Goal: Complete application form

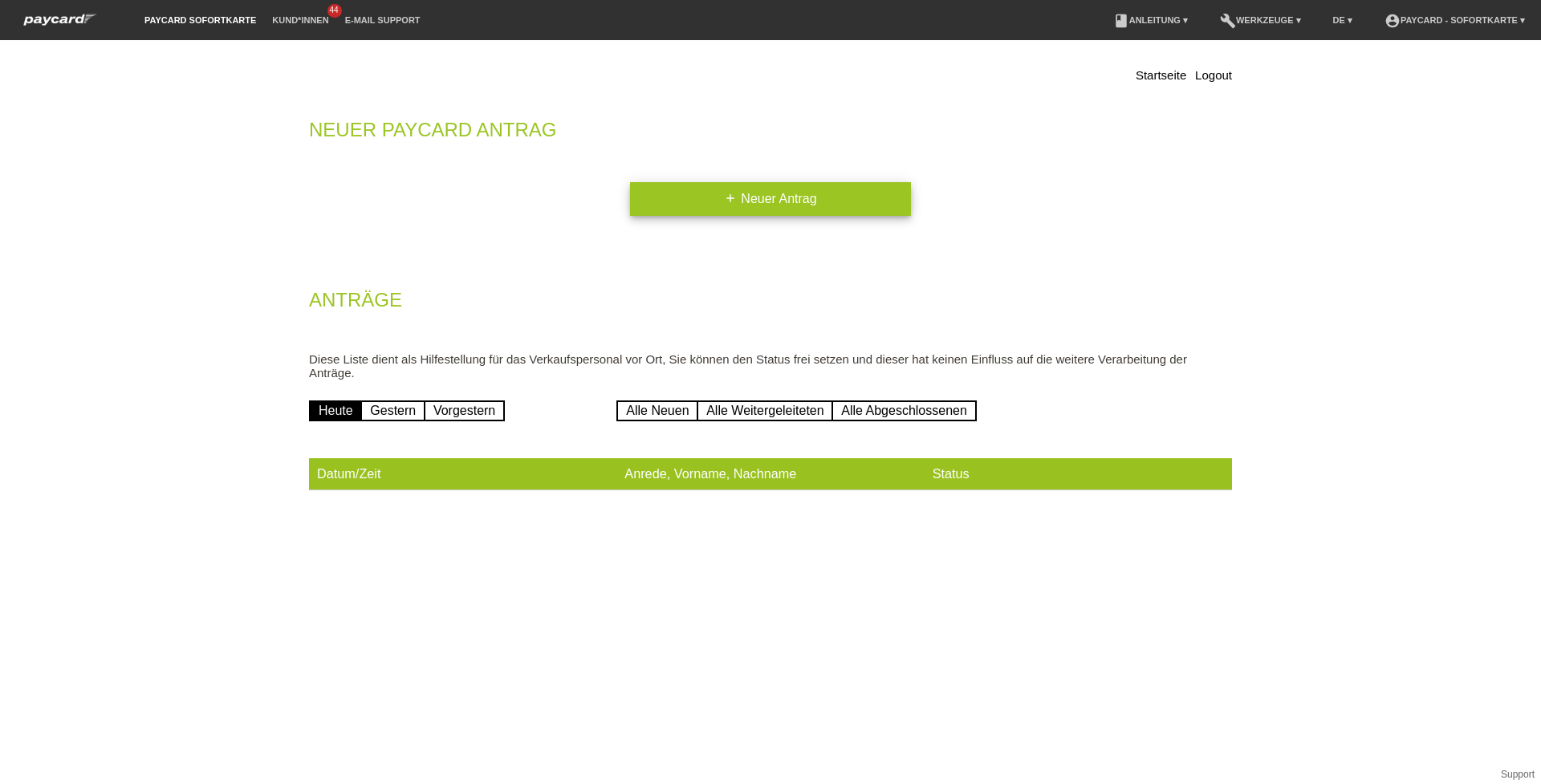
click at [736, 209] on link "add Neuer Antrag" at bounding box center [770, 198] width 281 height 34
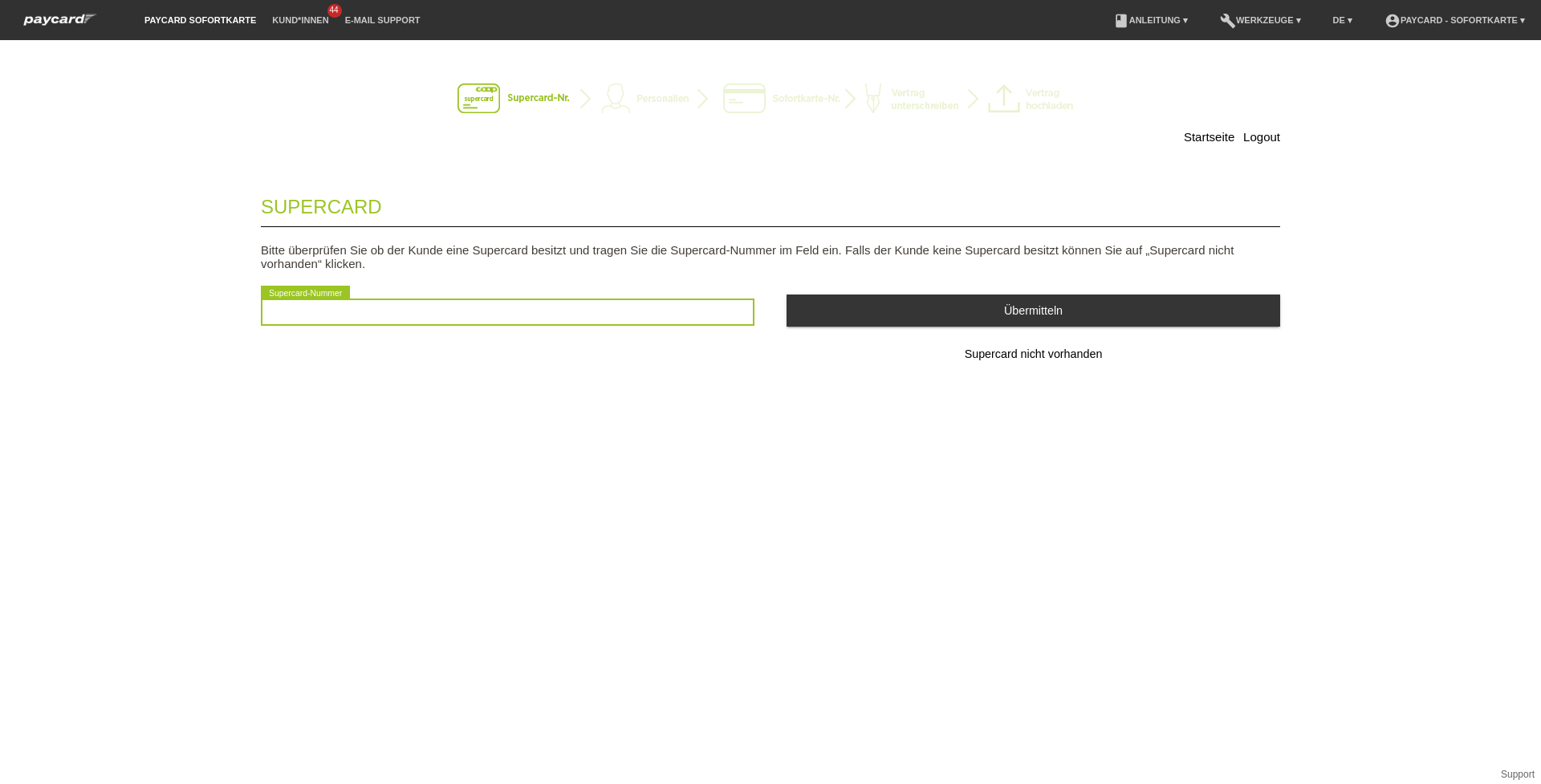
click at [609, 302] on input "text" at bounding box center [508, 312] width 494 height 27
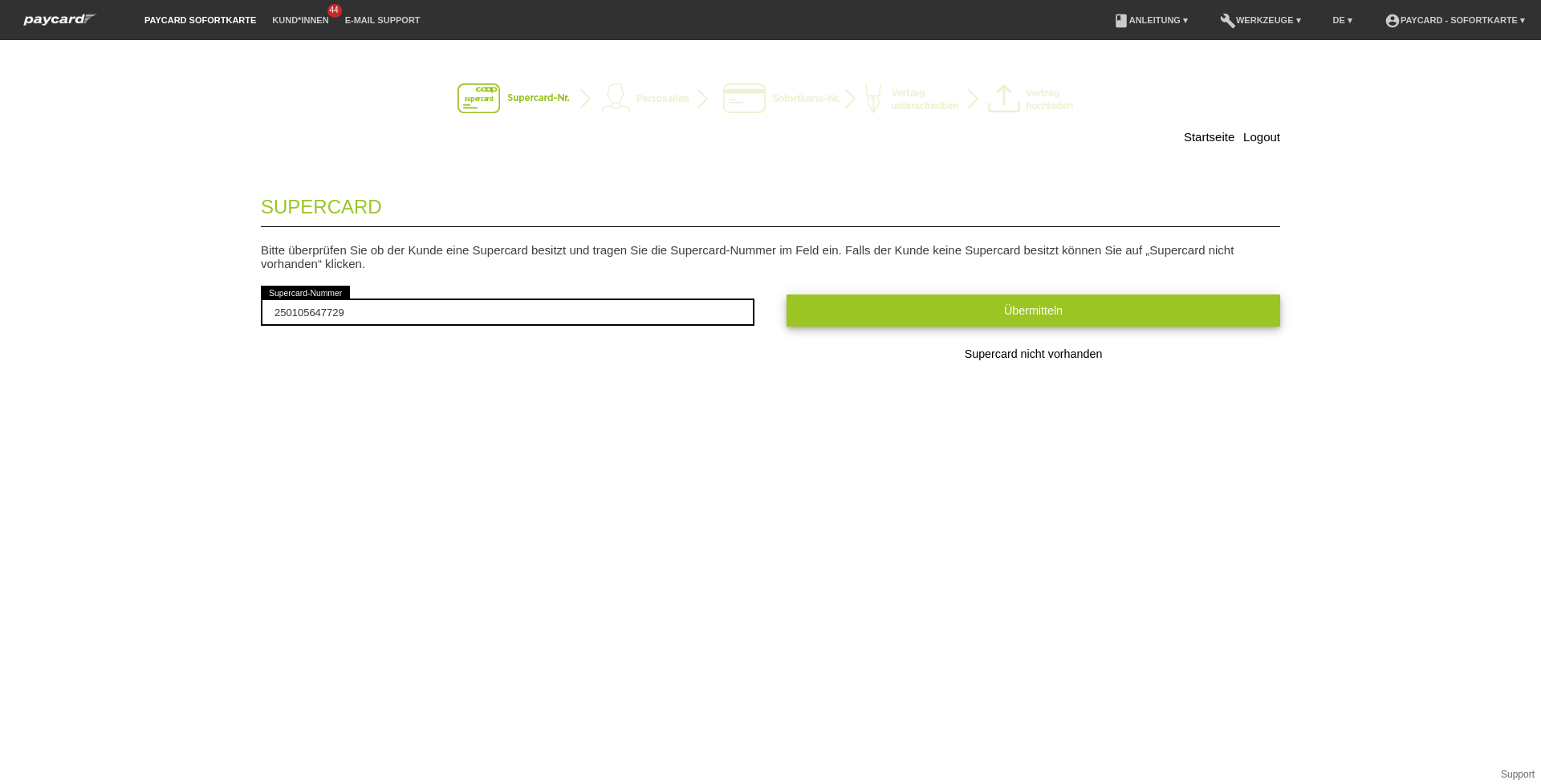
click at [823, 317] on button "Übermitteln" at bounding box center [1032, 310] width 494 height 31
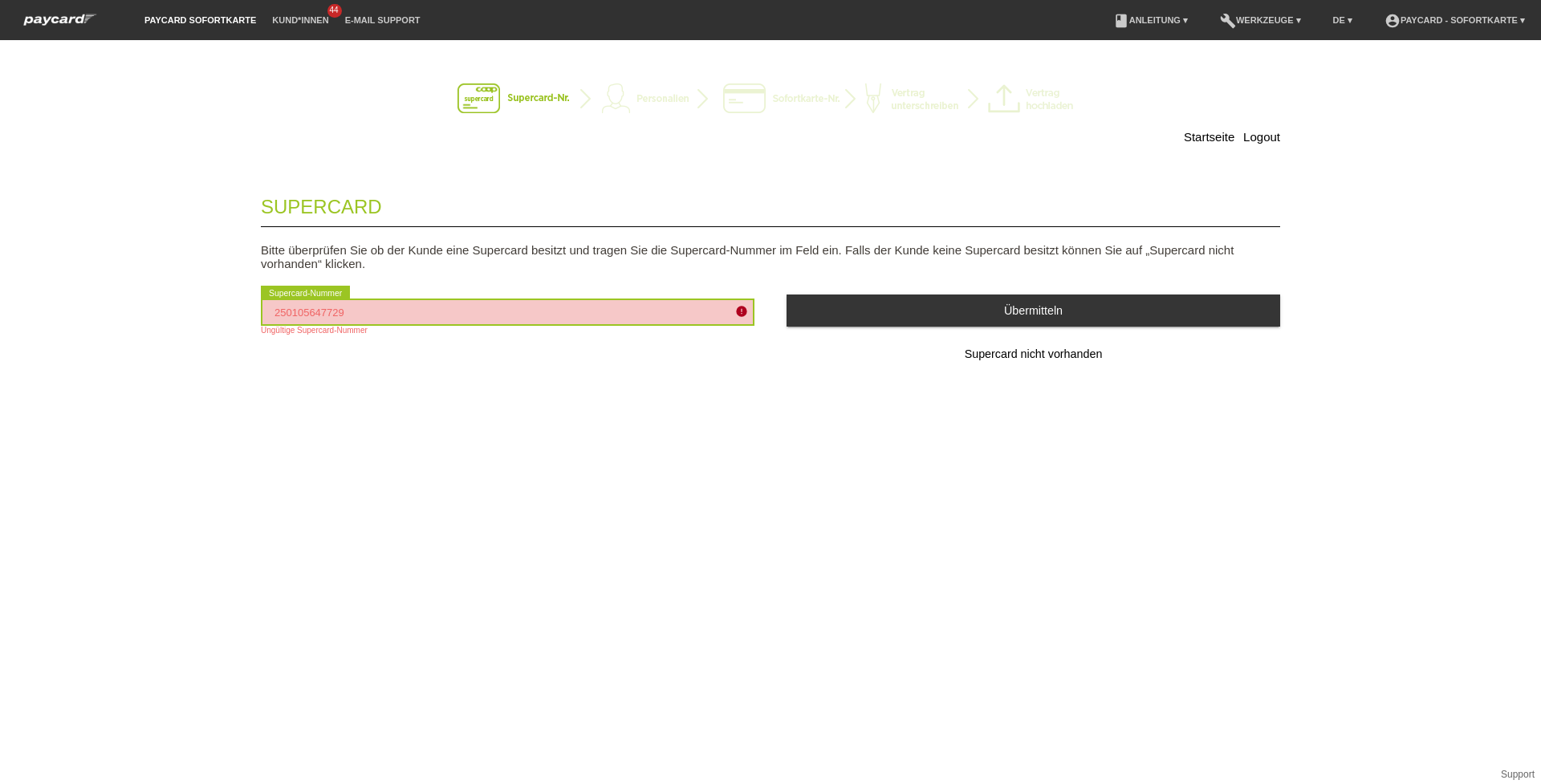
drag, startPoint x: 475, startPoint y: 317, endPoint x: 34, endPoint y: 327, distance: 441.1
click at [34, 327] on div "Startseite Logout Supercard Bitte überprüfen Sie ob der Kunde eine Supercard be…" at bounding box center [770, 412] width 1541 height 744
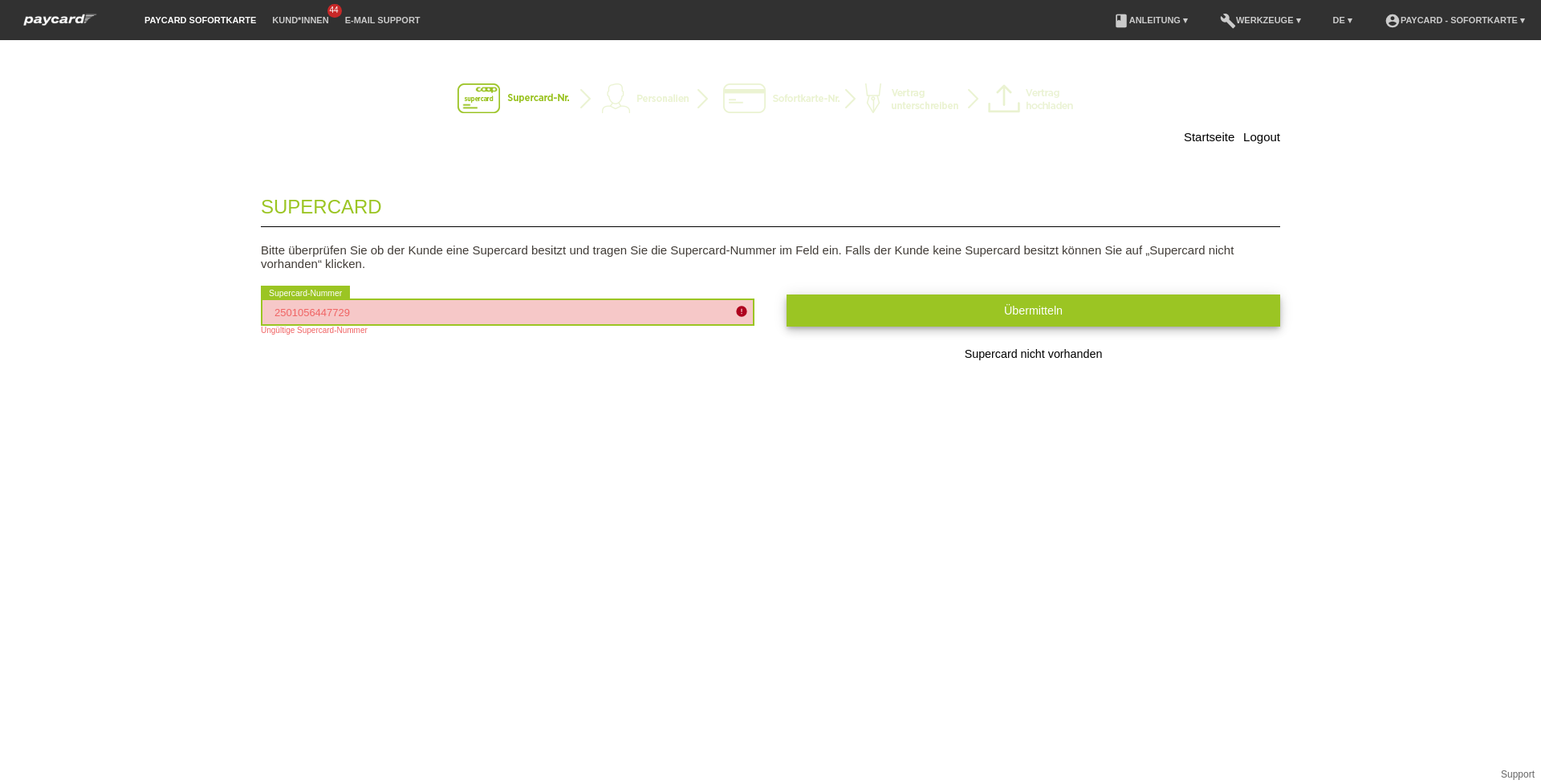
type input "2501056447729"
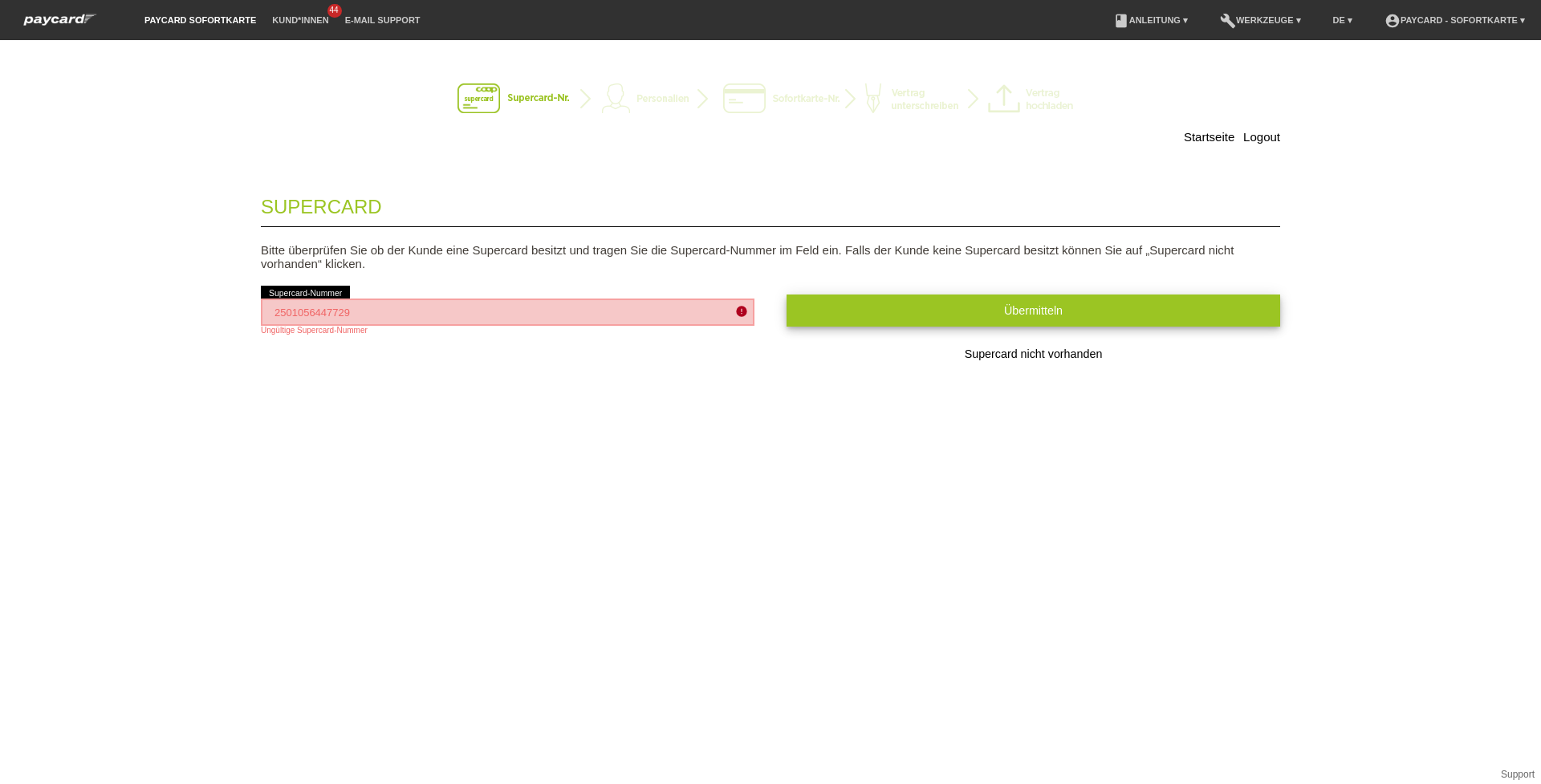
click at [1032, 317] on button "Übermitteln" at bounding box center [1032, 310] width 494 height 31
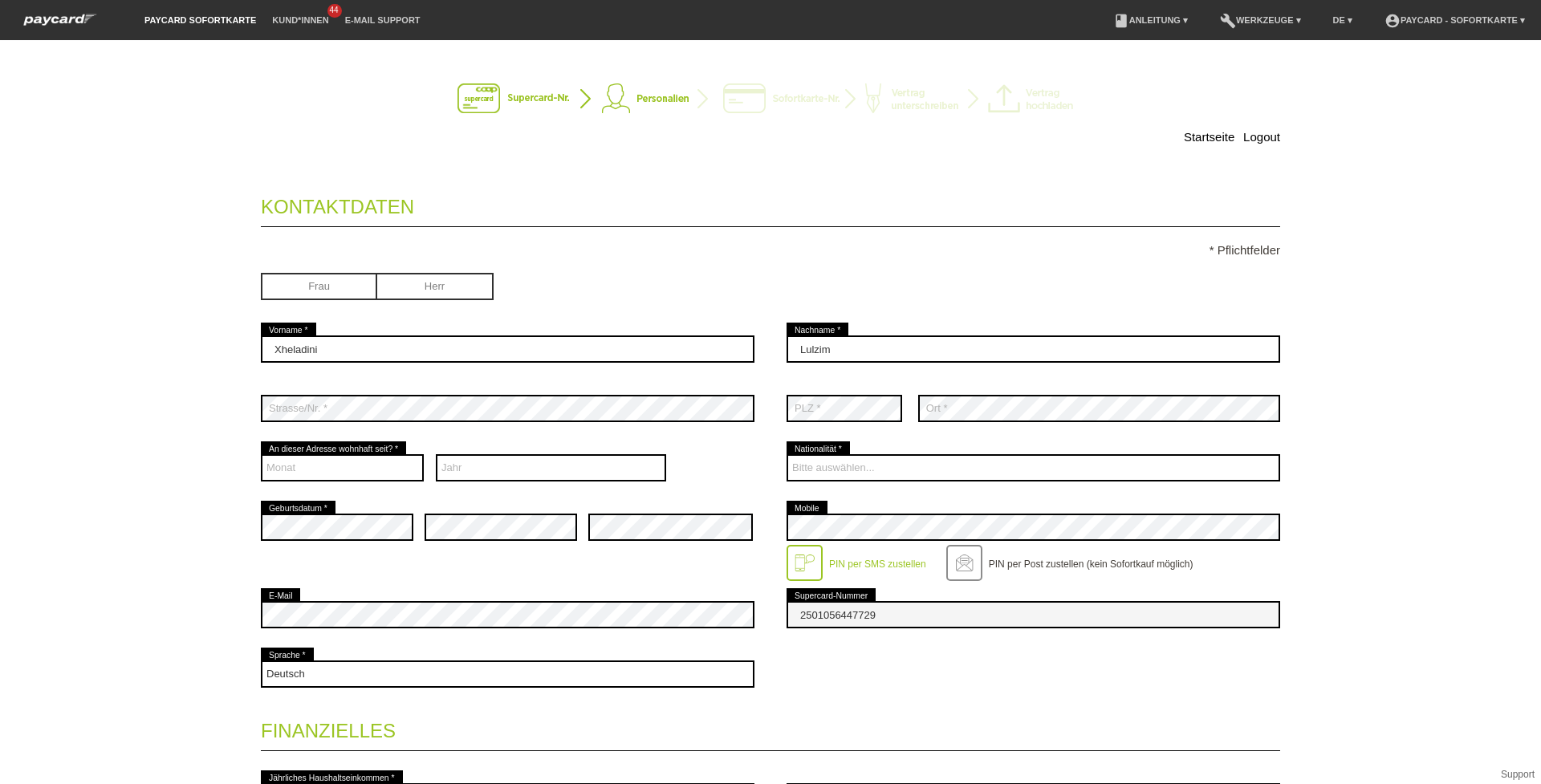
click at [433, 297] on input "radio" at bounding box center [436, 285] width 116 height 24
radio input "true"
click at [359, 475] on select "Monat 01 02 03 04 05 06 07 08 09 10 11 12" at bounding box center [342, 467] width 163 height 27
click at [478, 461] on select "Jahr 2025 2024 2023 2022 2021 2020 2019 2018 2017 2016" at bounding box center [551, 467] width 231 height 27
select select "2021"
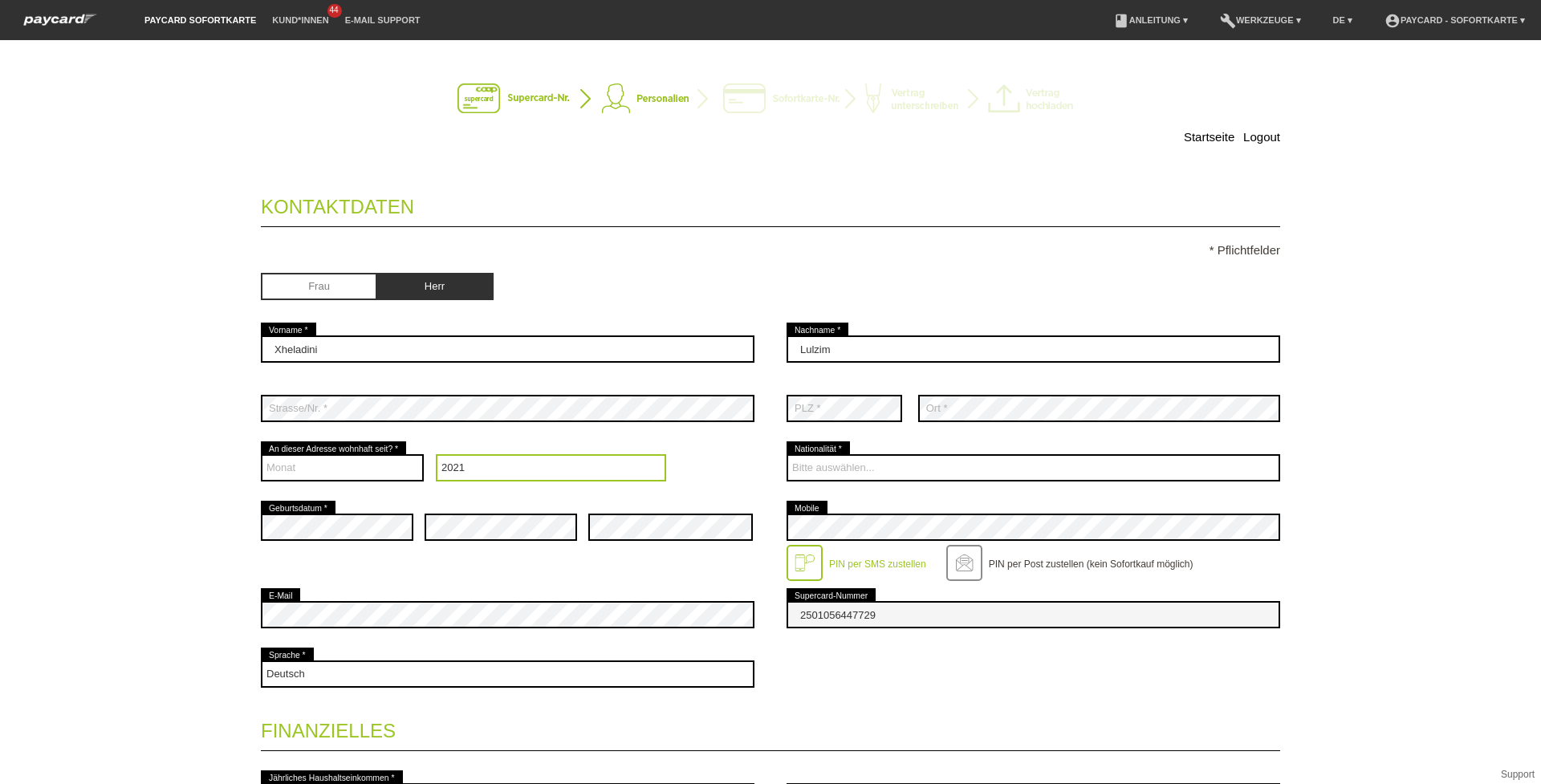
click at [436, 454] on select "Jahr 2025 2024 2023 2022 2021 2020 2019 2018 2017 2016" at bounding box center [551, 467] width 231 height 27
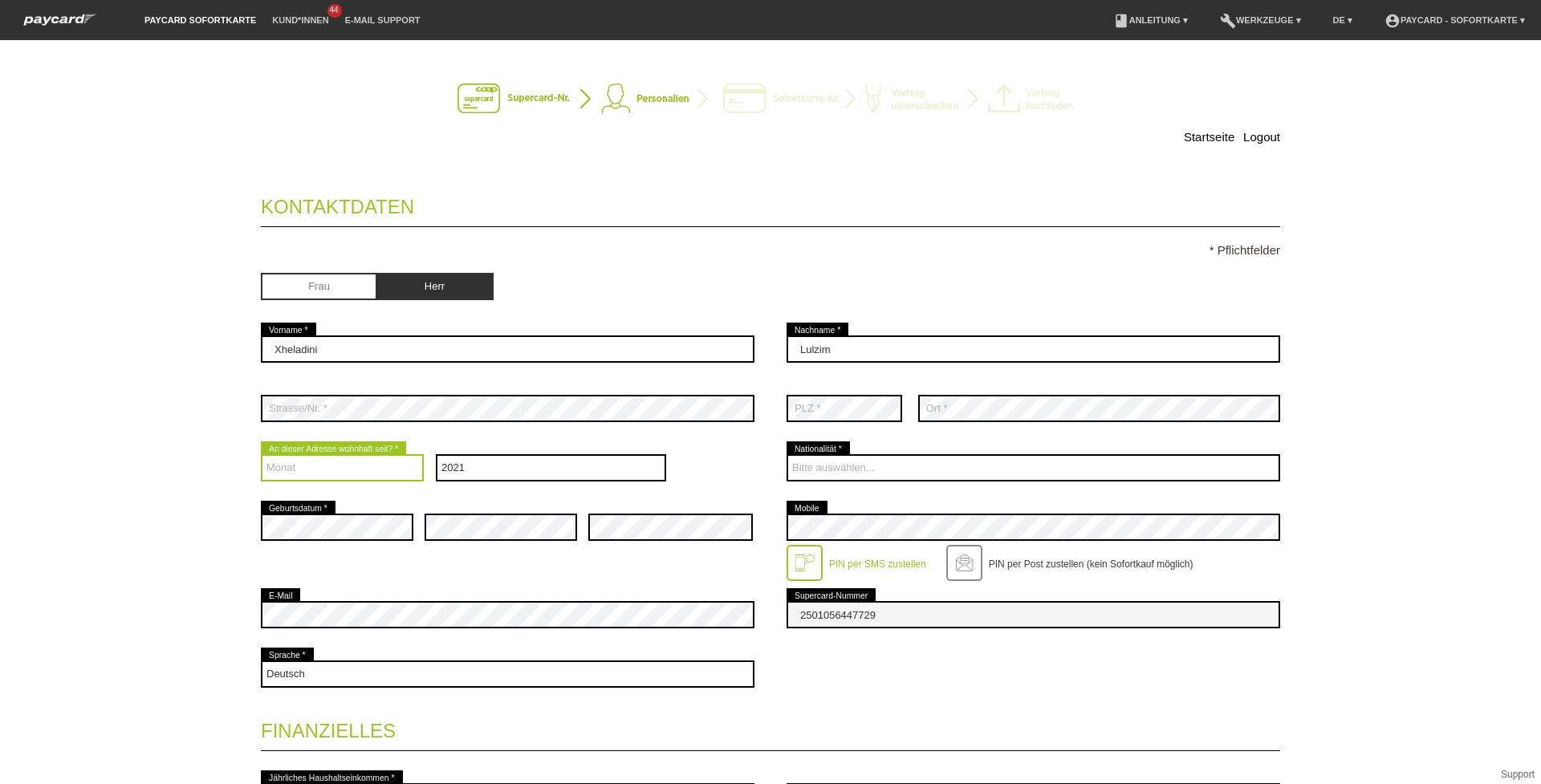
click at [316, 474] on select "Monat 01 02 03 04 05 06 07 08 09 10 11 12" at bounding box center [342, 467] width 163 height 27
select select "08"
click at [261, 454] on select "Monat 01 02 03 04 05 06 07 08 09 10 11 12" at bounding box center [342, 467] width 163 height 27
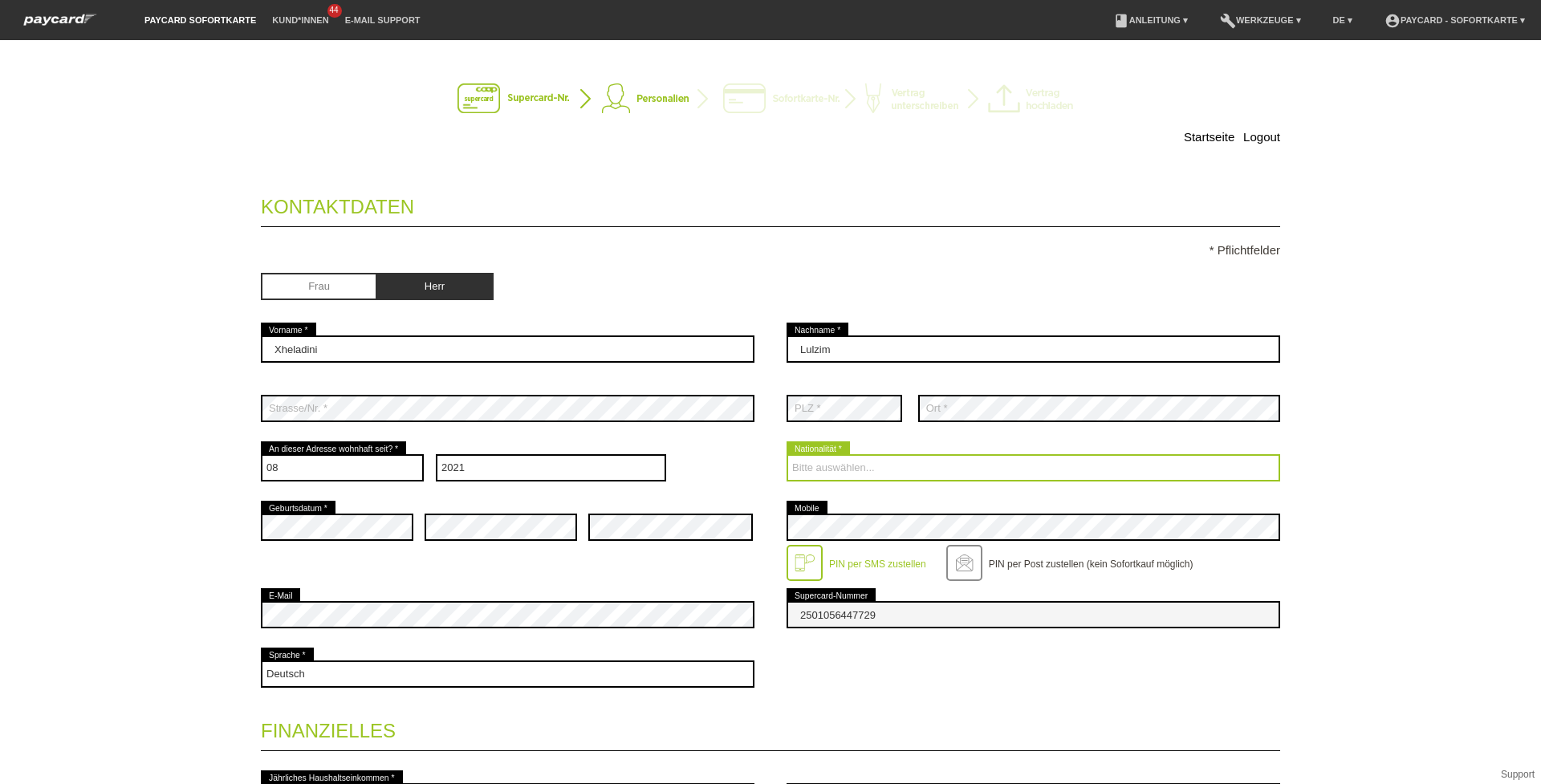
click at [876, 470] on select "Bitte auswählen... [GEOGRAPHIC_DATA] [GEOGRAPHIC_DATA] [GEOGRAPHIC_DATA] [GEOGR…" at bounding box center [1032, 467] width 494 height 27
select select "XK"
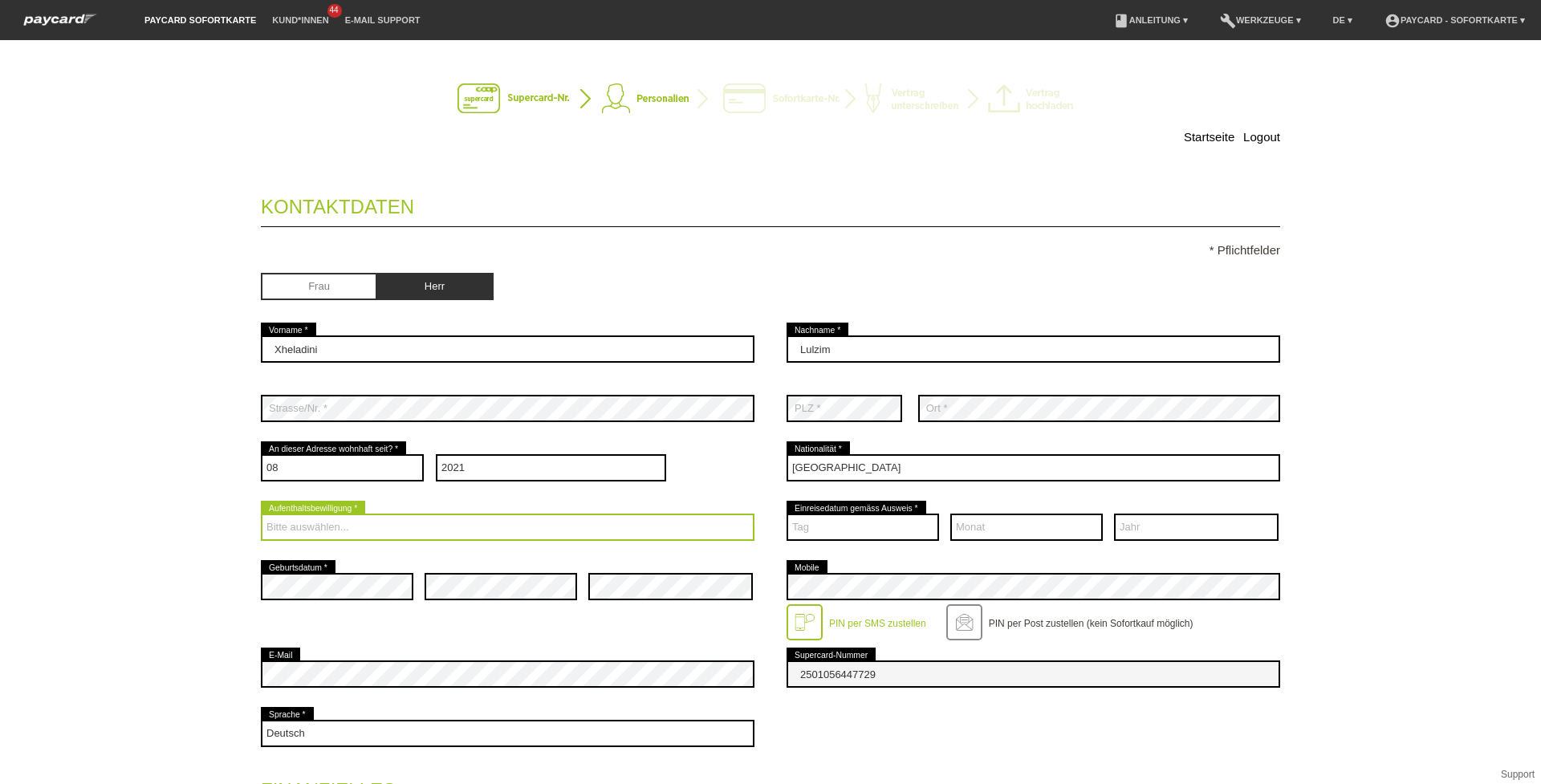
click at [438, 530] on select "Bitte auswählen... C B B - Flüchtlingsstatus Andere" at bounding box center [508, 528] width 494 height 27
select select "C"
click at [261, 514] on select "Bitte auswählen... C B B - Flüchtlingsstatus Andere" at bounding box center [508, 528] width 494 height 27
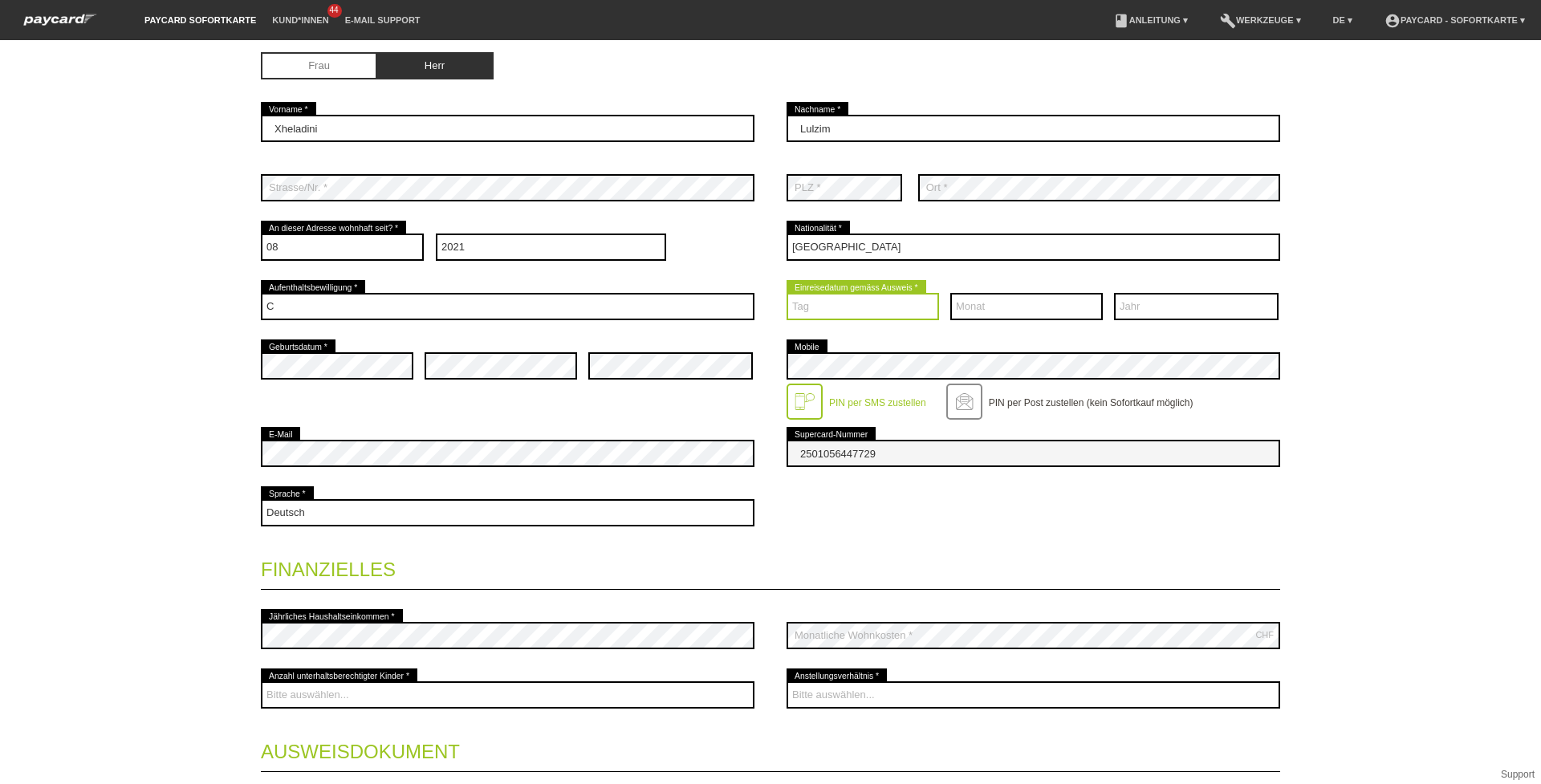
click at [860, 301] on select "Tag 01 02 03 04 05 06 07 08 09 10 11 12 13 14 15 16 17" at bounding box center [862, 307] width 153 height 27
select select "13"
click at [786, 292] on select "Tag 01 02 03 04 05 06 07 08 09 10 11 12 13 14 15 16 17" at bounding box center [862, 306] width 153 height 27
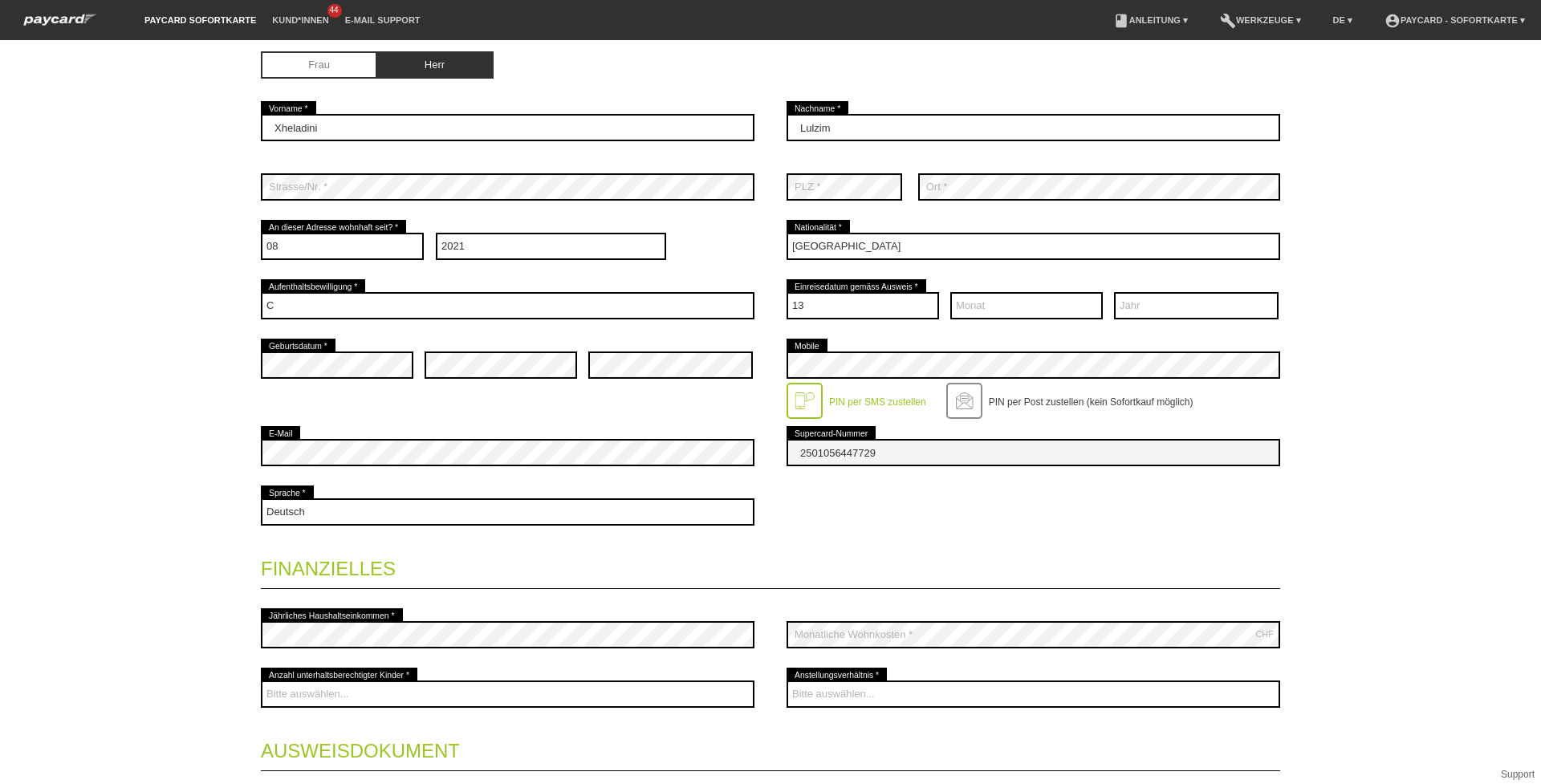
click at [1017, 289] on div "Monat 01 02 03 04 05 06 07 08 09 10 11 12 error" at bounding box center [1026, 305] width 153 height 59
click at [1003, 303] on select "Monat 01 02 03 04 05 06 07 08 09 10 11 12" at bounding box center [1026, 306] width 153 height 27
select select "12"
click at [950, 292] on select "Monat 01 02 03 04 05 06 07 08 09 10 11 12" at bounding box center [1026, 306] width 153 height 27
click at [1134, 303] on select "Jahr 2025 2024 2023 2022 2021 2020 2019 2018 2017 2016" at bounding box center [1195, 306] width 165 height 27
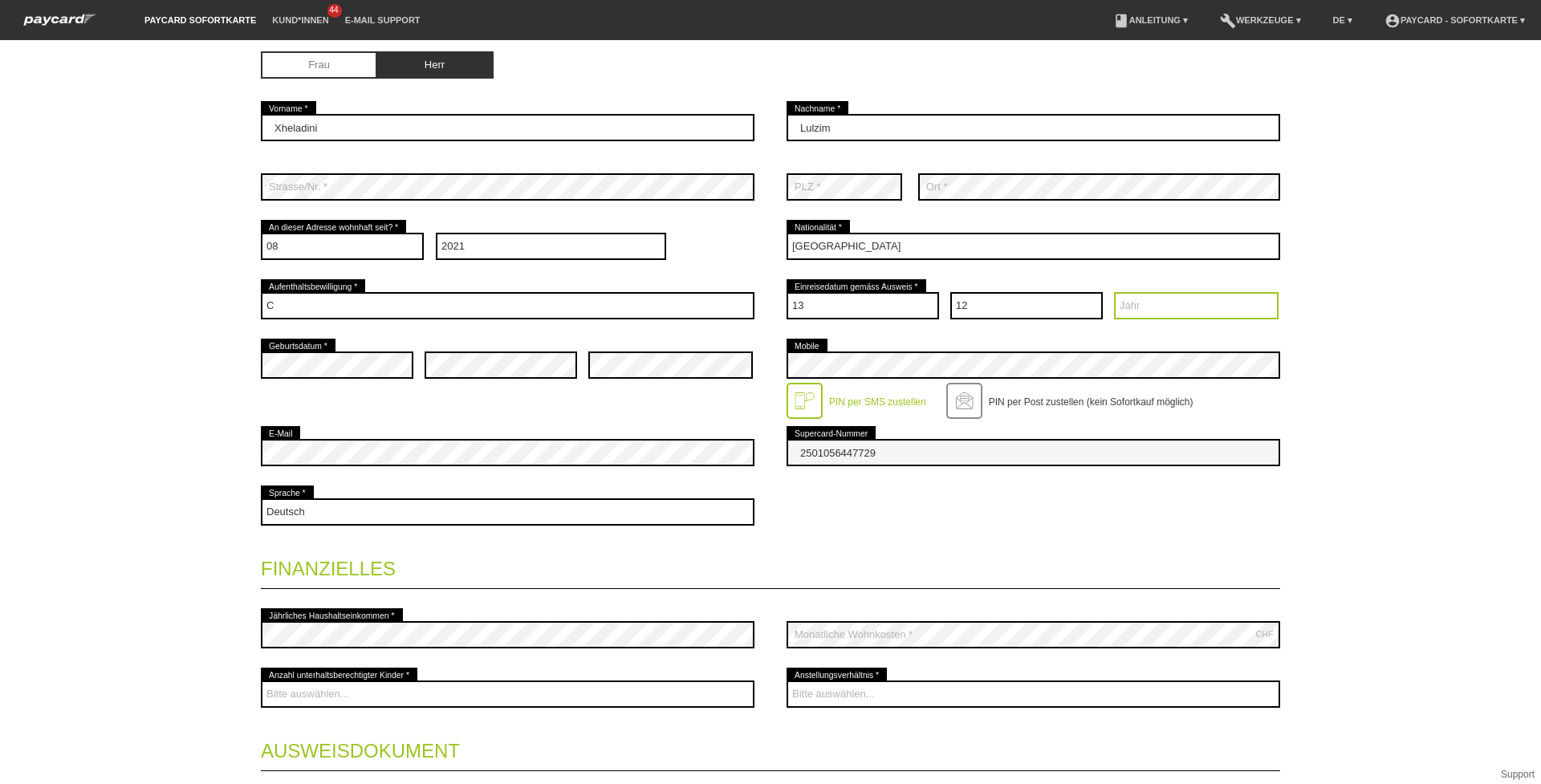
select select "2012"
click at [1113, 292] on select "Jahr 2025 2024 2023 2022 2021 2020 2019 2018 2017 2016" at bounding box center [1195, 306] width 165 height 27
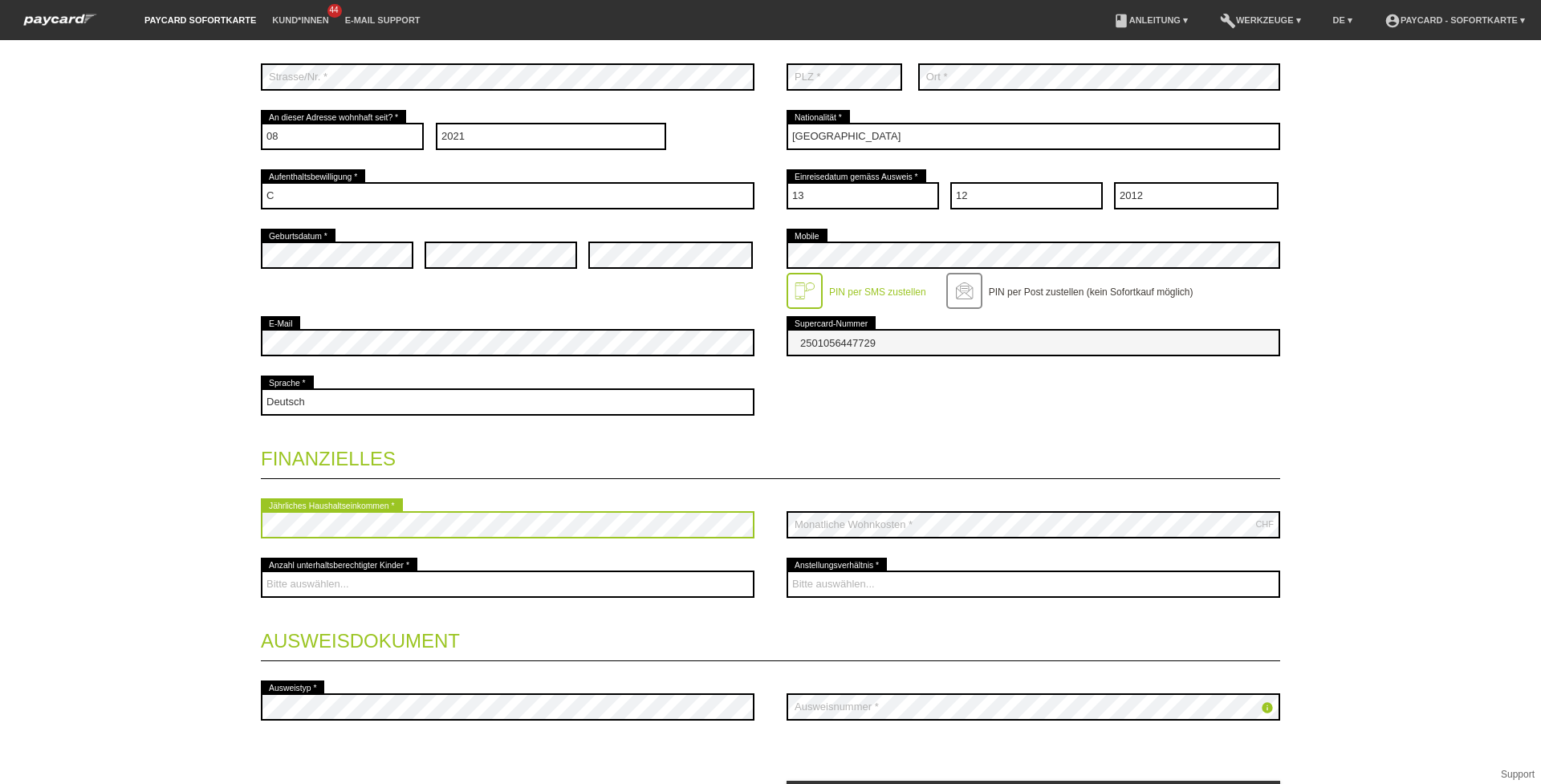
scroll to position [332, 0]
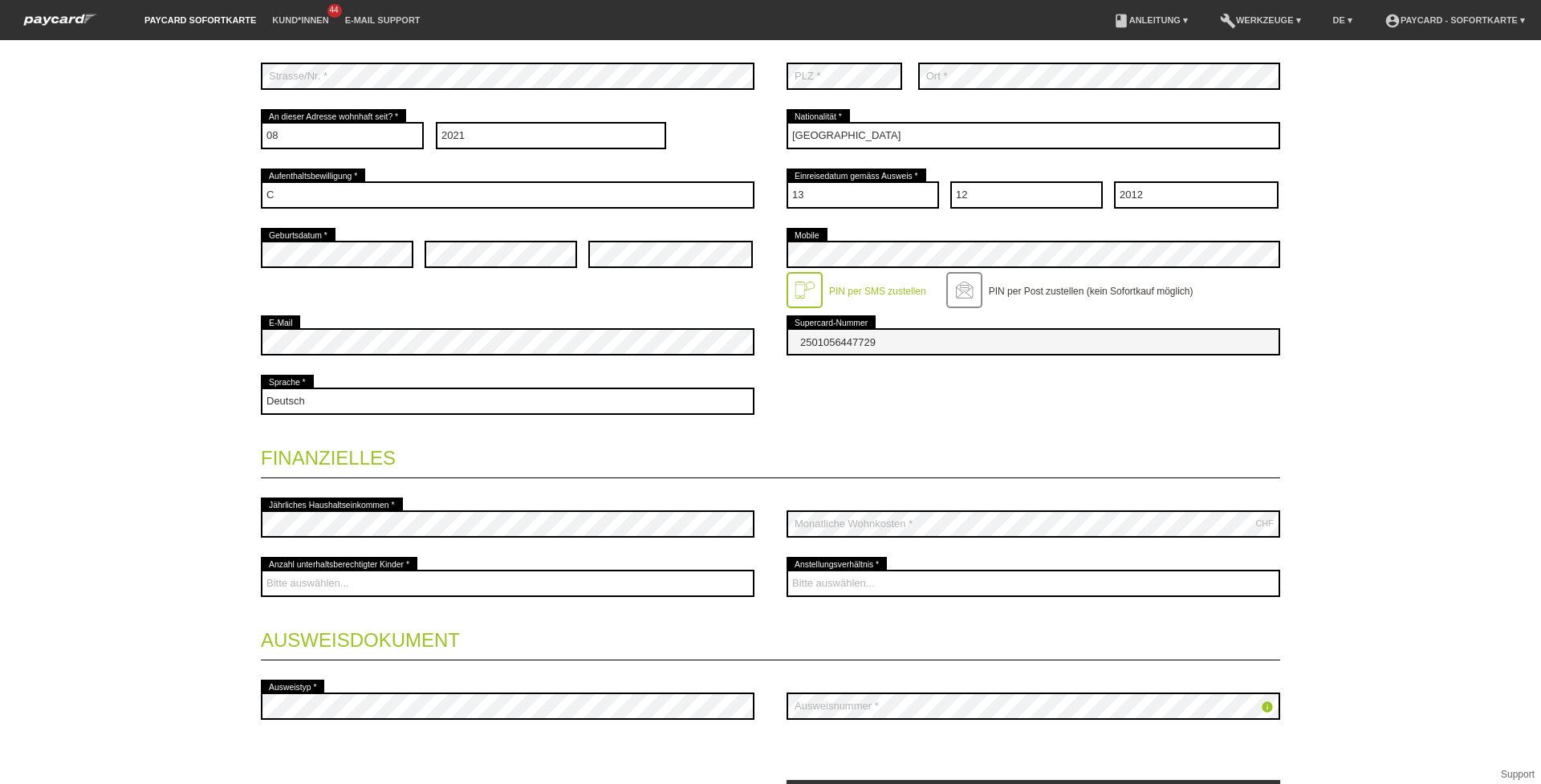
click at [892, 390] on div "Deutsch Français Italiano English error Sprache *" at bounding box center [770, 400] width 1019 height 59
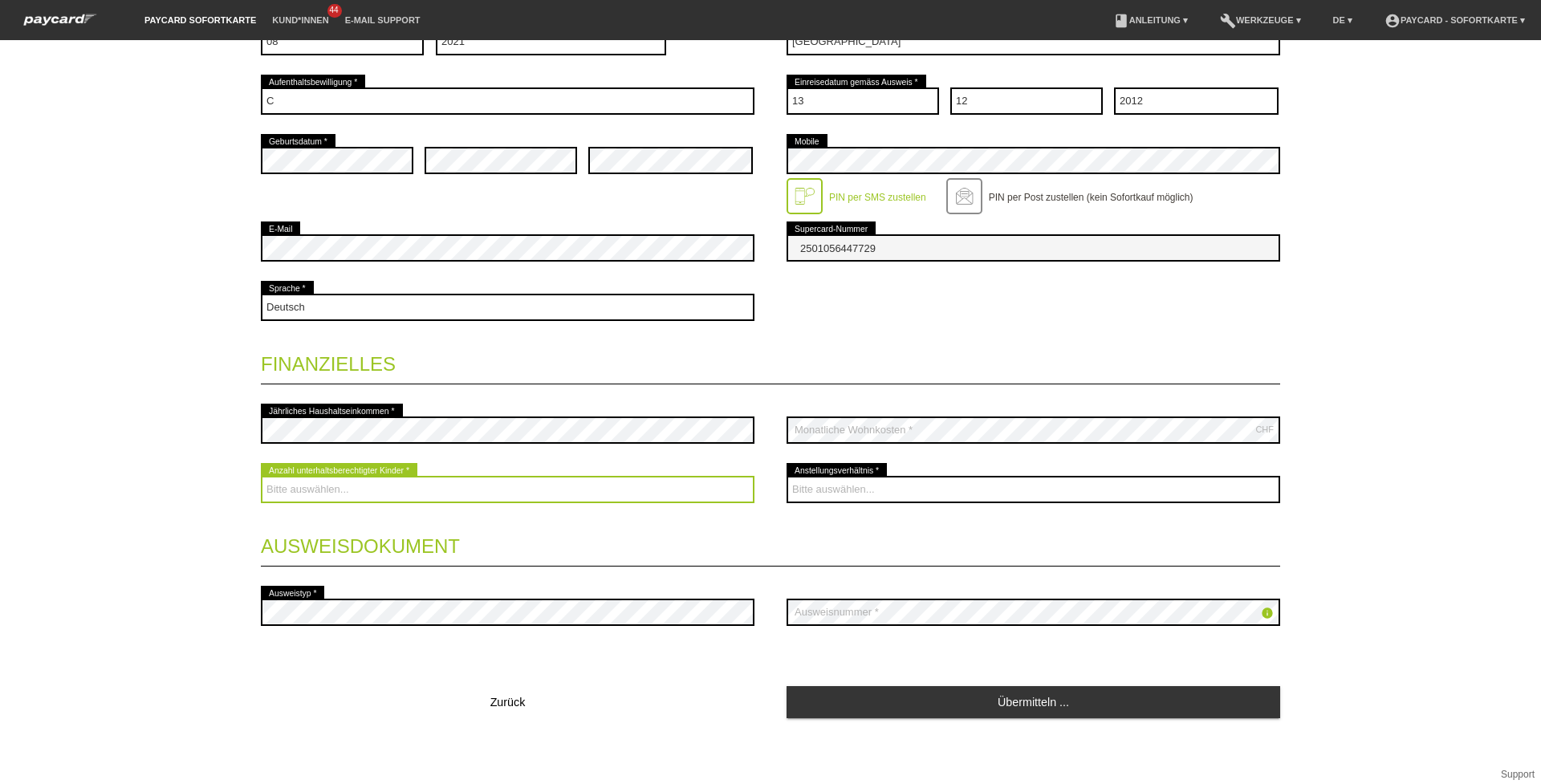
click at [465, 487] on select "Bitte auswählen... 0 1 2 3 4 5 6 7 8 9" at bounding box center [508, 489] width 494 height 27
select select "3"
click at [261, 476] on select "Bitte auswählen... 0 1 2 3 4 5 6 7 8 9" at bounding box center [508, 489] width 494 height 27
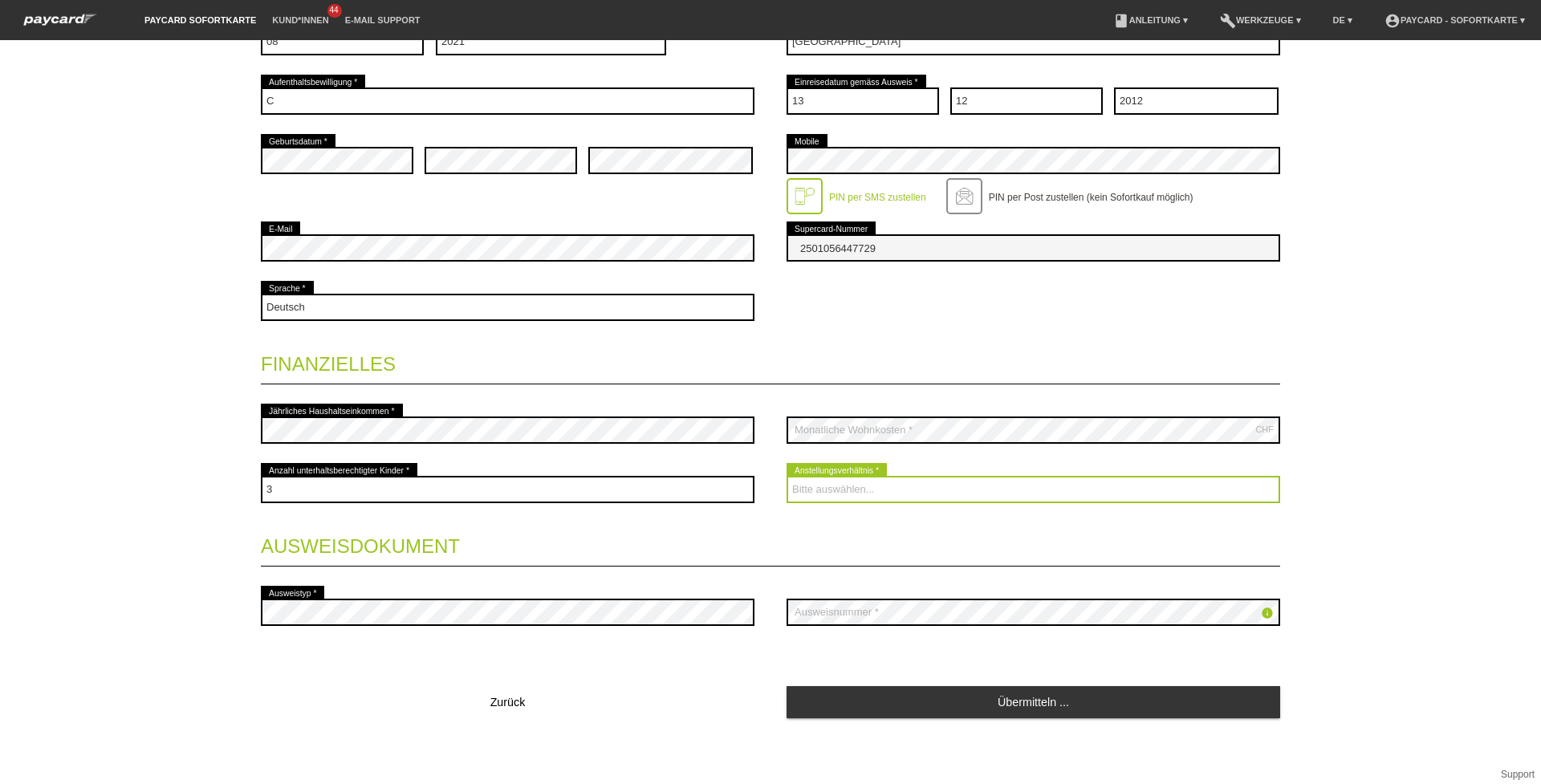
click at [801, 478] on select "Bitte auswählen... Unbefristet Befristet Lehrling/Student Pensioniert Nicht arb…" at bounding box center [1032, 489] width 494 height 27
select select "UNLIMITED"
click at [786, 476] on select "Bitte auswählen... Unbefristet Befristet Lehrling/Student Pensioniert Nicht arb…" at bounding box center [1032, 489] width 494 height 27
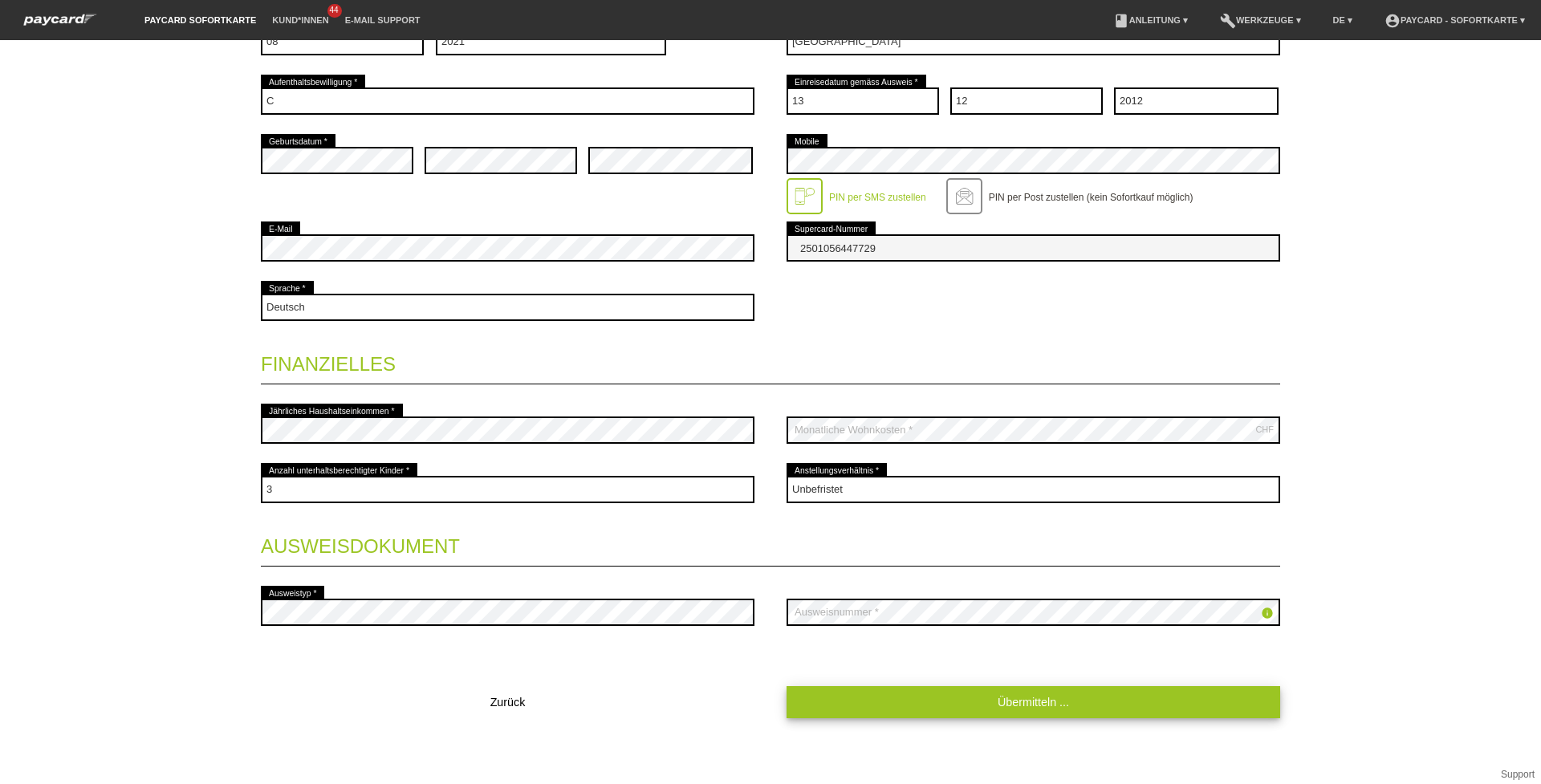
click at [941, 712] on link "Übermitteln ..." at bounding box center [1032, 701] width 494 height 31
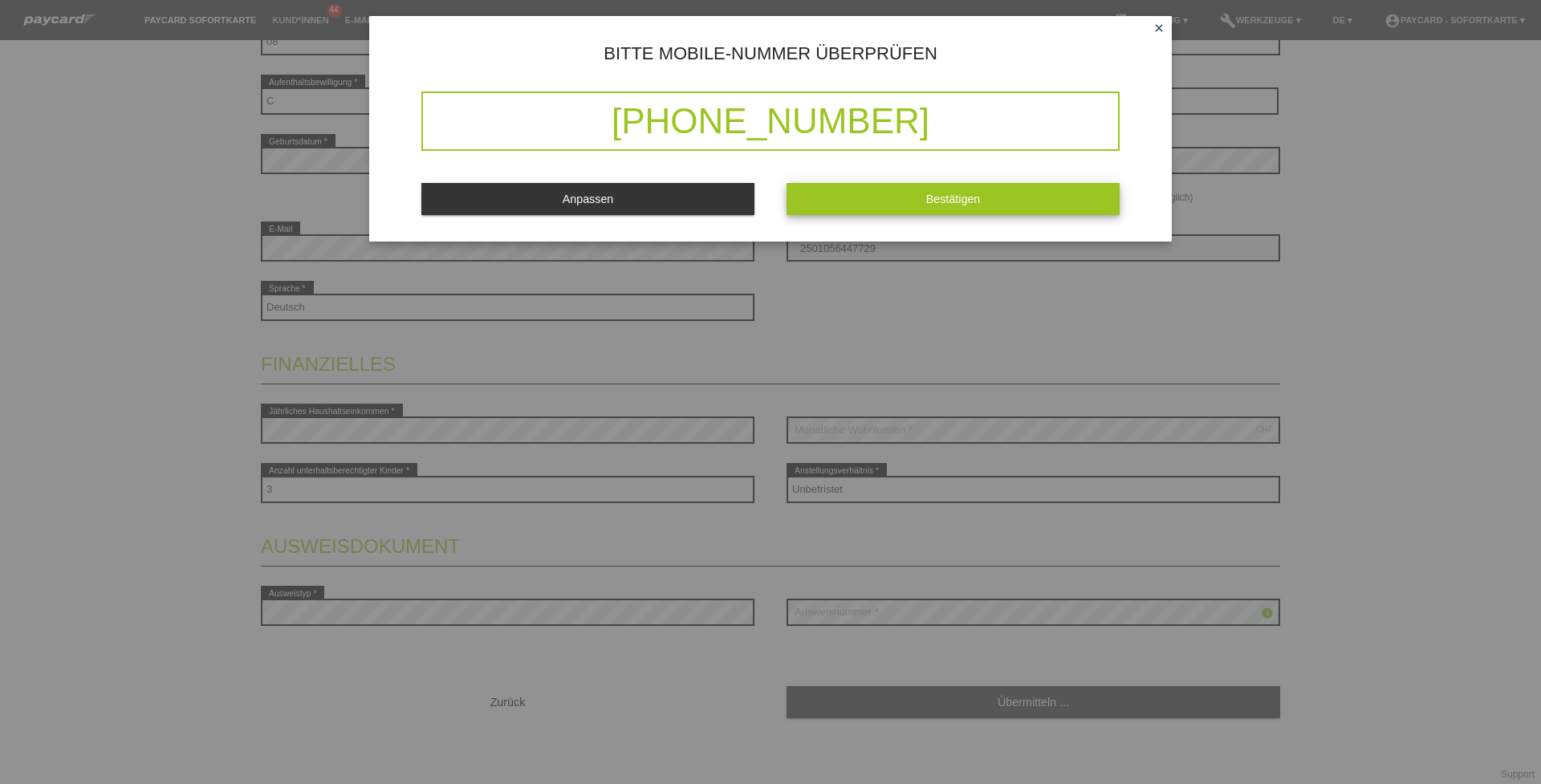
click at [895, 206] on button "Bestätigen" at bounding box center [952, 198] width 333 height 31
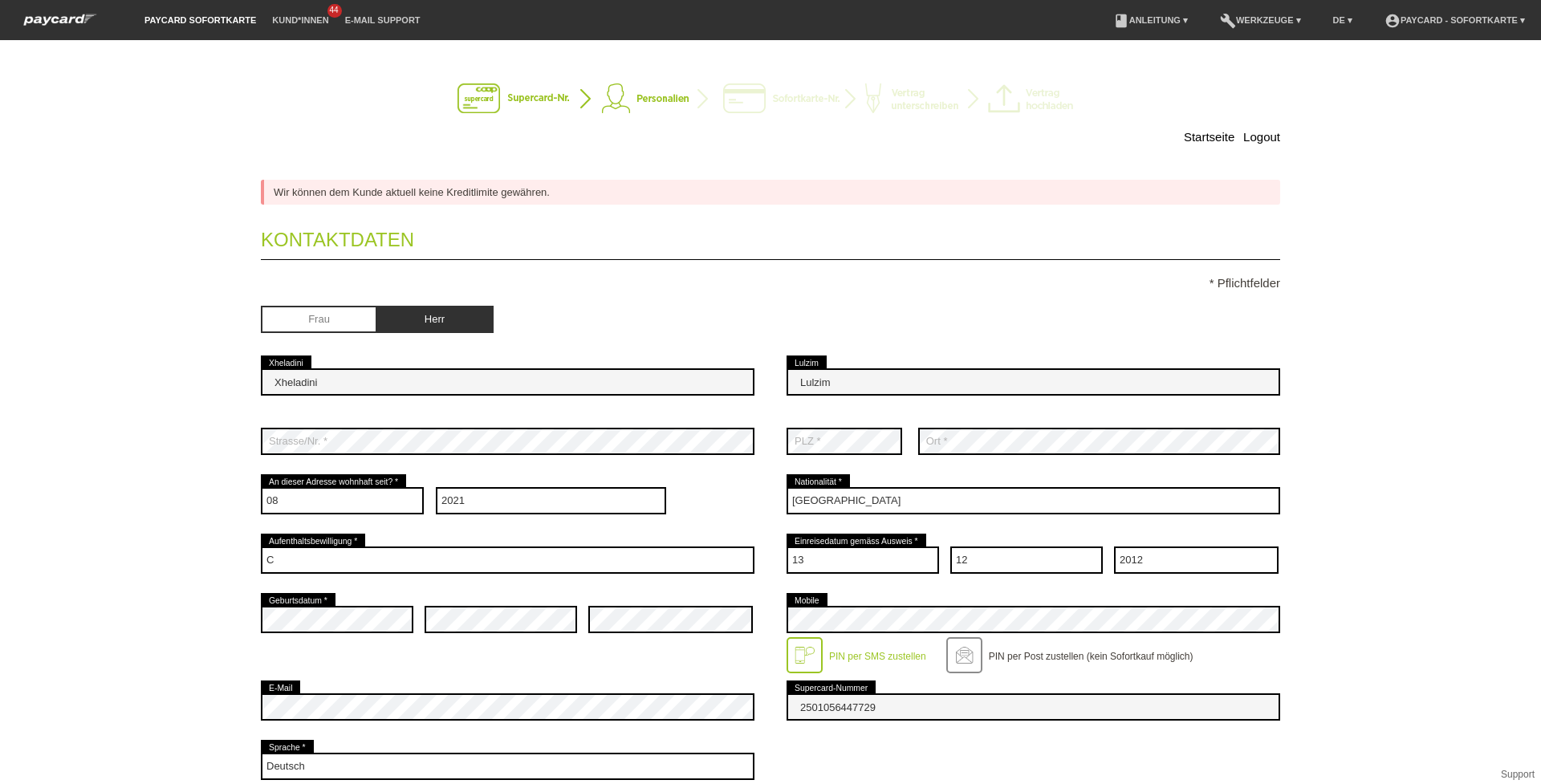
scroll to position [0, 0]
drag, startPoint x: 256, startPoint y: 195, endPoint x: 472, endPoint y: 222, distance: 217.7
click at [472, 222] on form "Wir können dem Kunde aktuell keine Kreditlimite gewähren. Kontaktdaten * Pflich…" at bounding box center [770, 703] width 1019 height 1046
drag, startPoint x: 472, startPoint y: 222, endPoint x: 480, endPoint y: 240, distance: 19.7
click at [480, 240] on legend "Kontaktdaten" at bounding box center [770, 236] width 1019 height 47
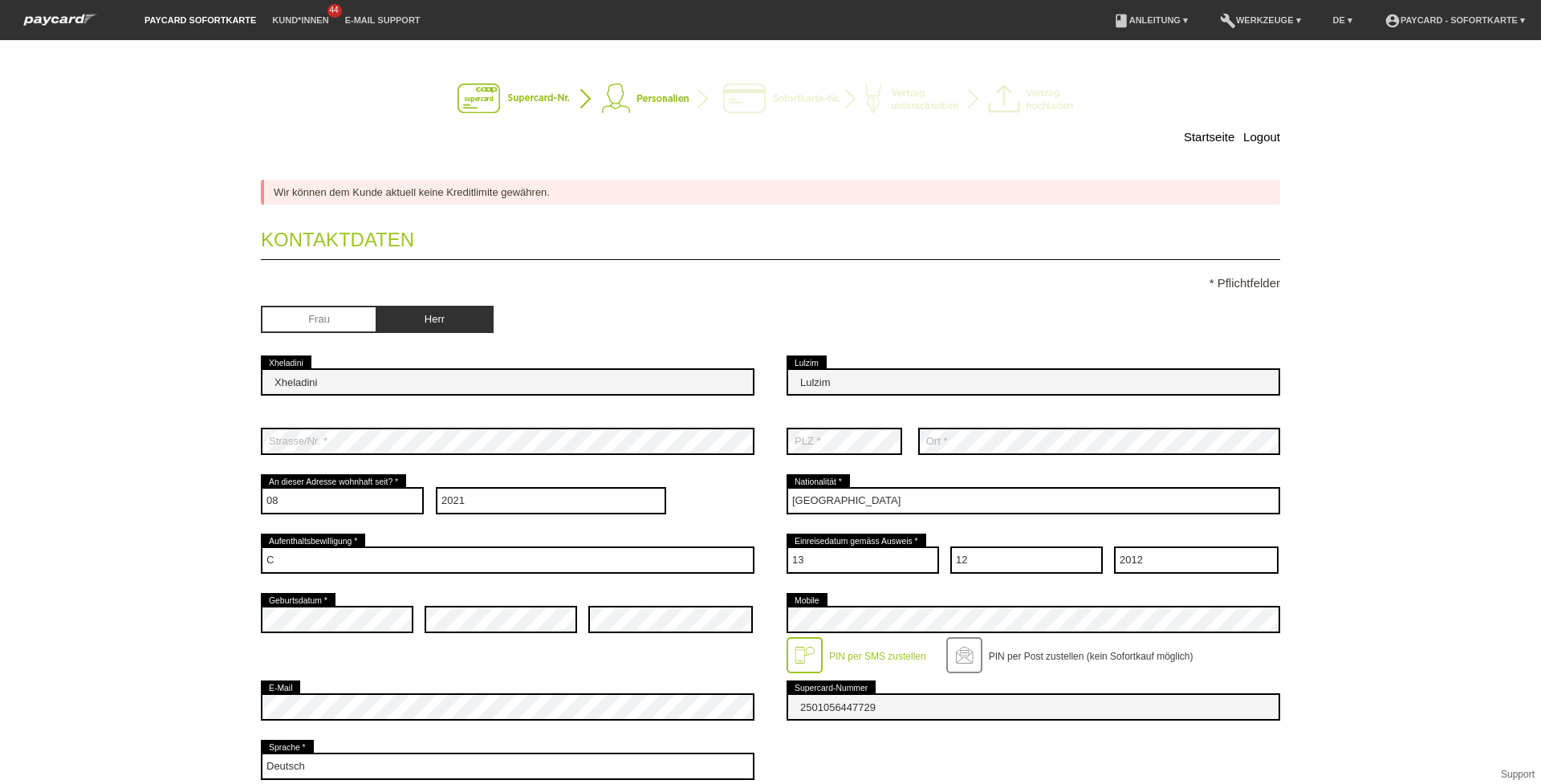
scroll to position [459, 0]
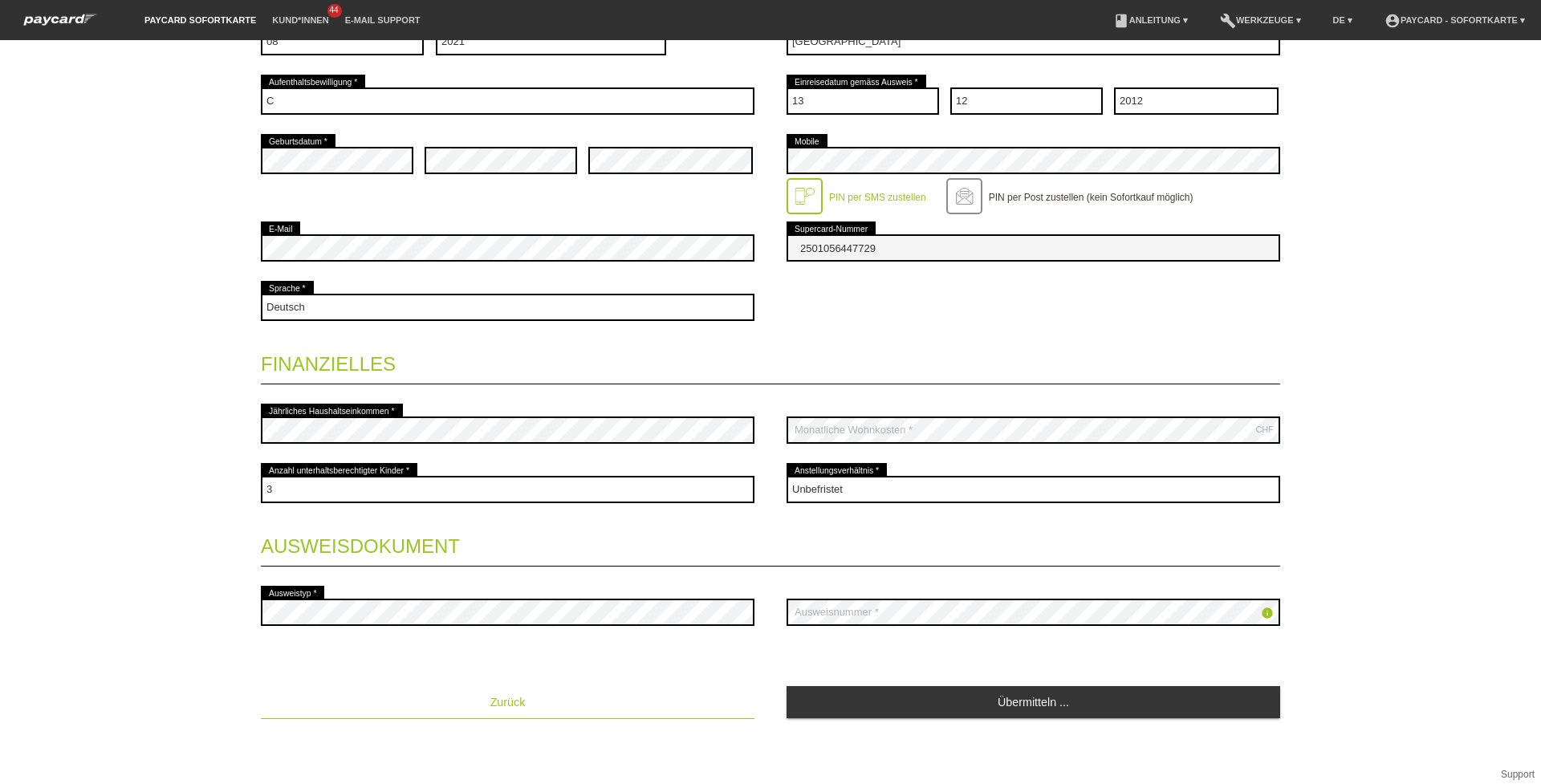
click at [473, 699] on button "Zurück" at bounding box center [508, 701] width 494 height 32
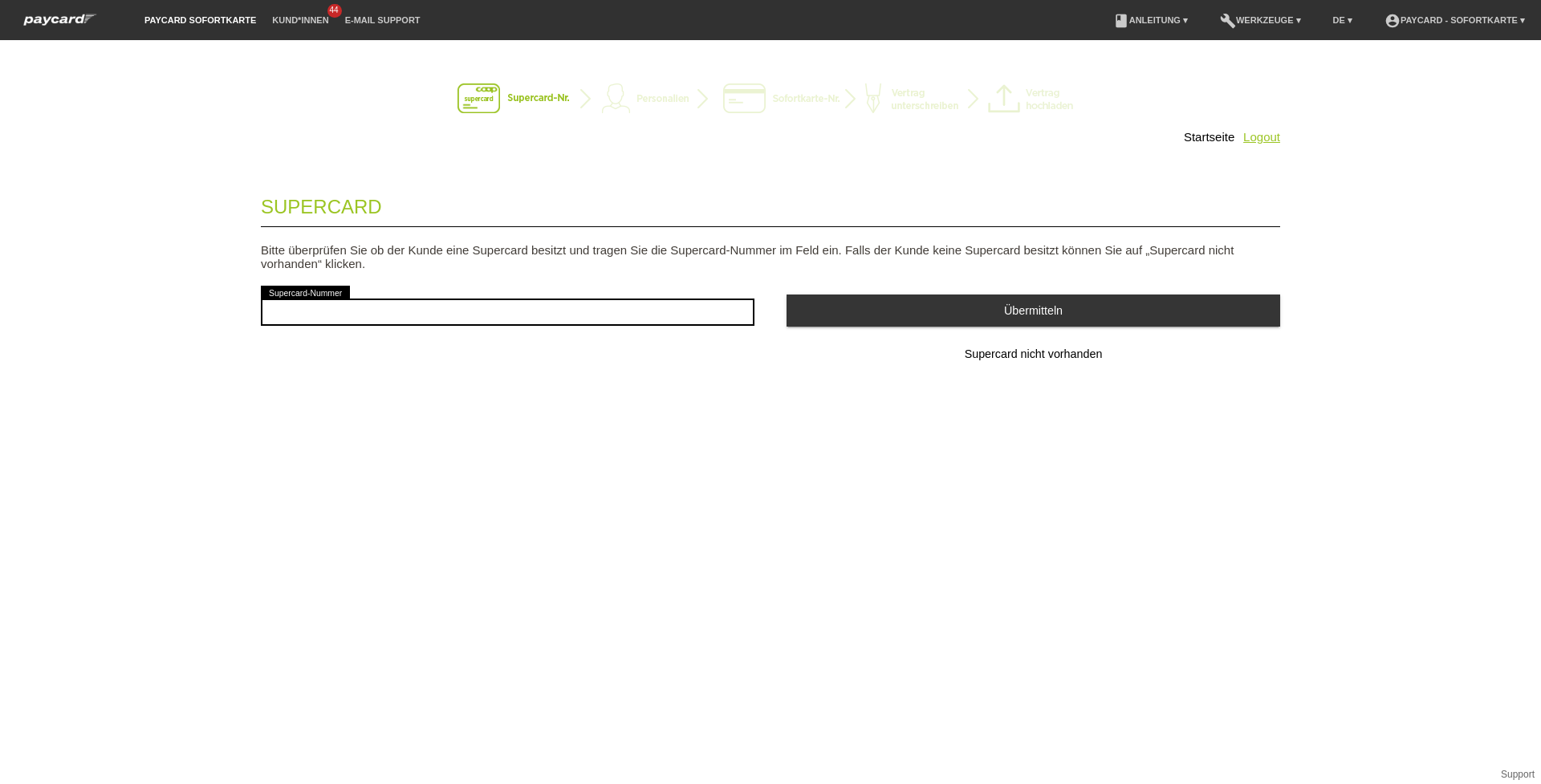
click at [1259, 141] on link "Logout" at bounding box center [1261, 136] width 37 height 14
